Goal: Task Accomplishment & Management: Complete application form

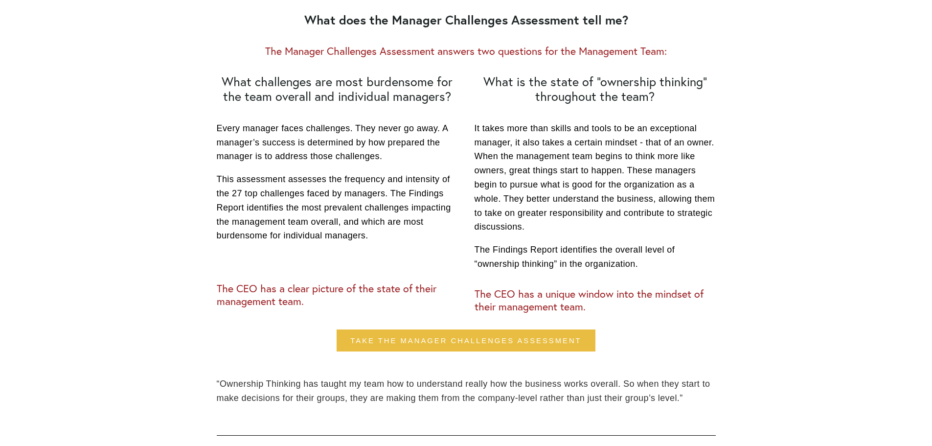
scroll to position [342, 0]
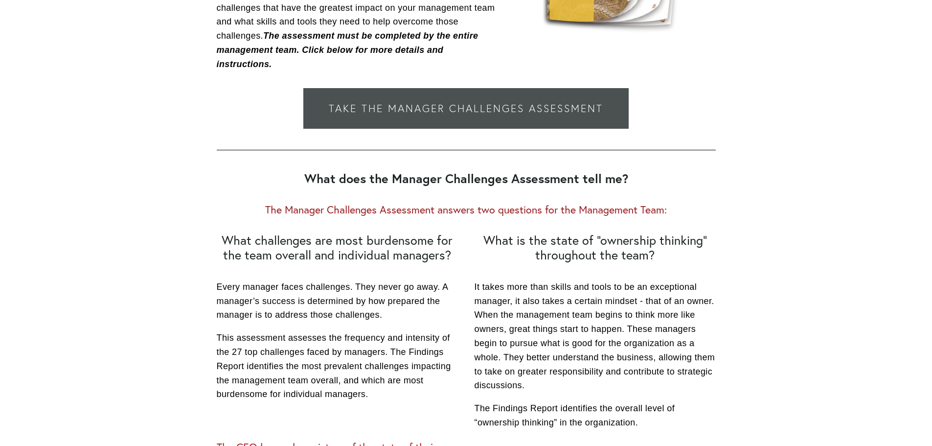
click at [446, 111] on link "Take the Manager Challenges Assessment" at bounding box center [465, 108] width 325 height 41
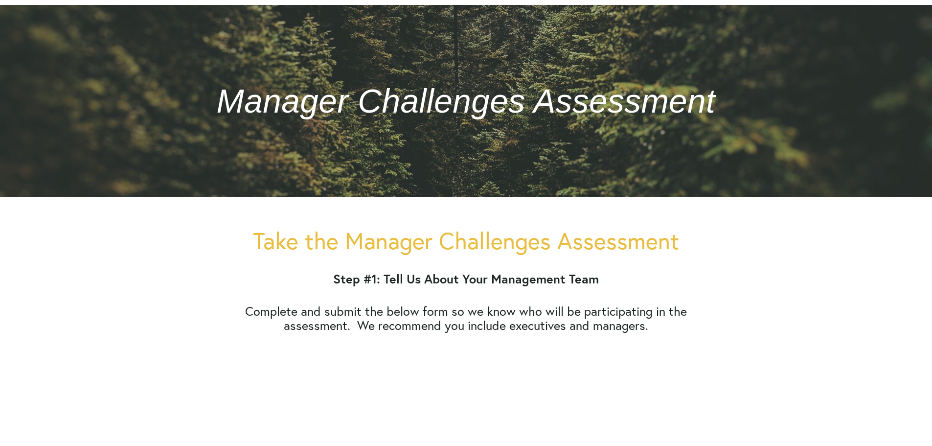
scroll to position [97, 0]
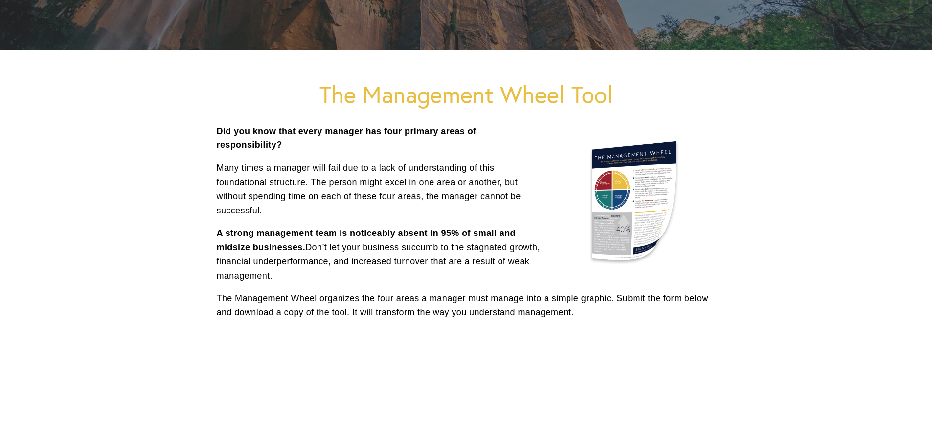
scroll to position [244, 0]
